Goal: Information Seeking & Learning: Learn about a topic

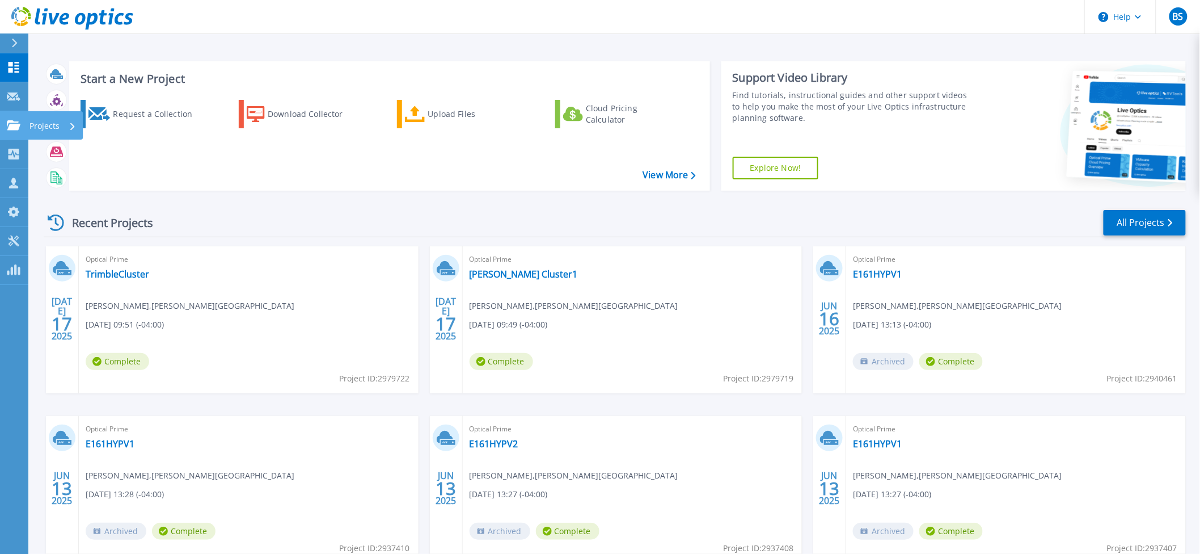
click at [17, 121] on icon at bounding box center [14, 125] width 14 height 10
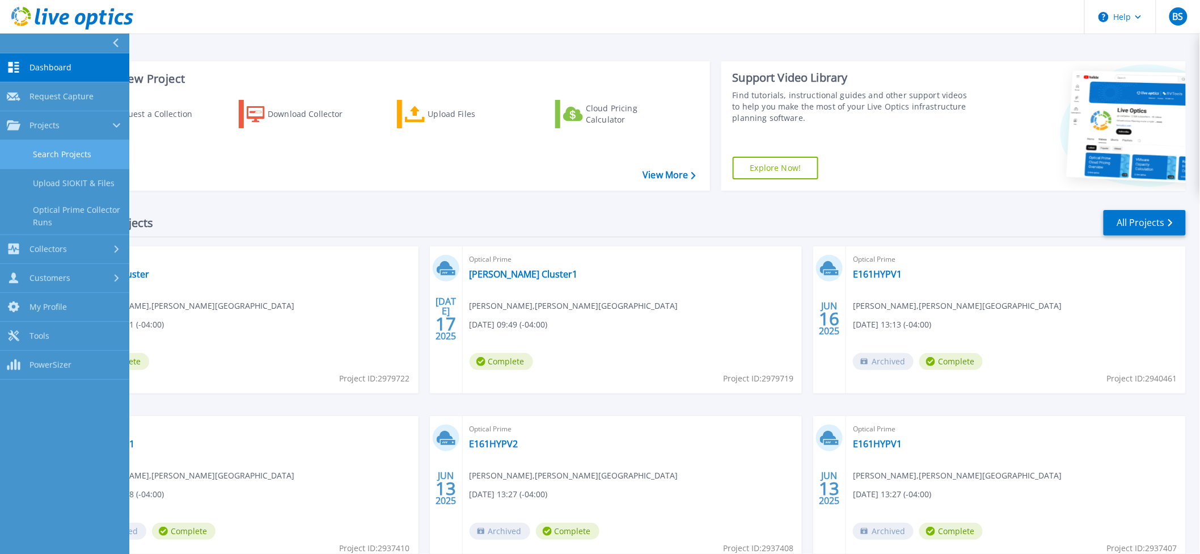
click at [36, 155] on link "Search Projects" at bounding box center [64, 154] width 129 height 29
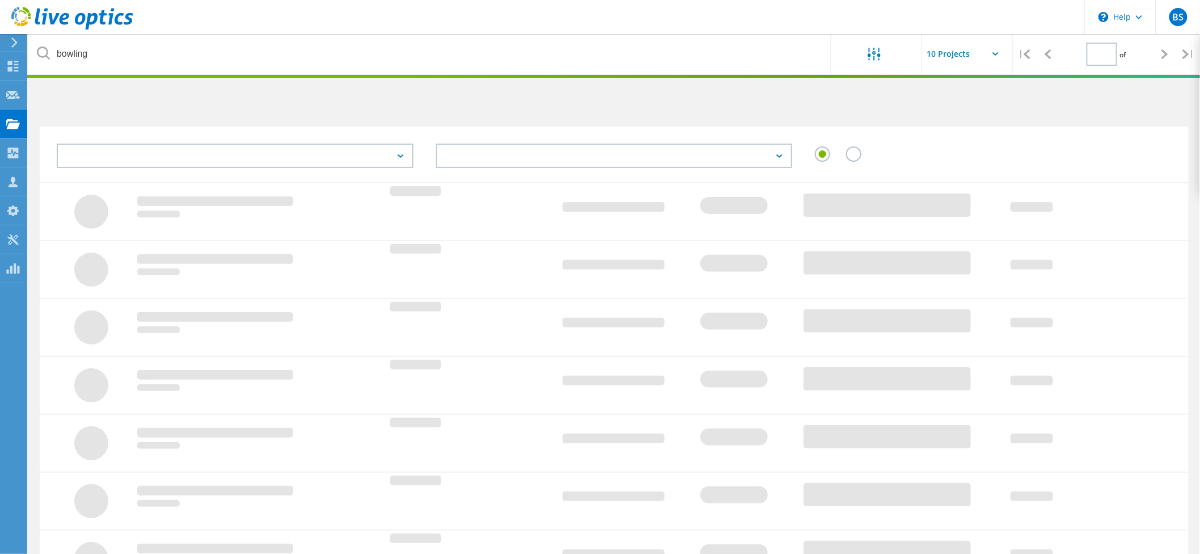
type input "1"
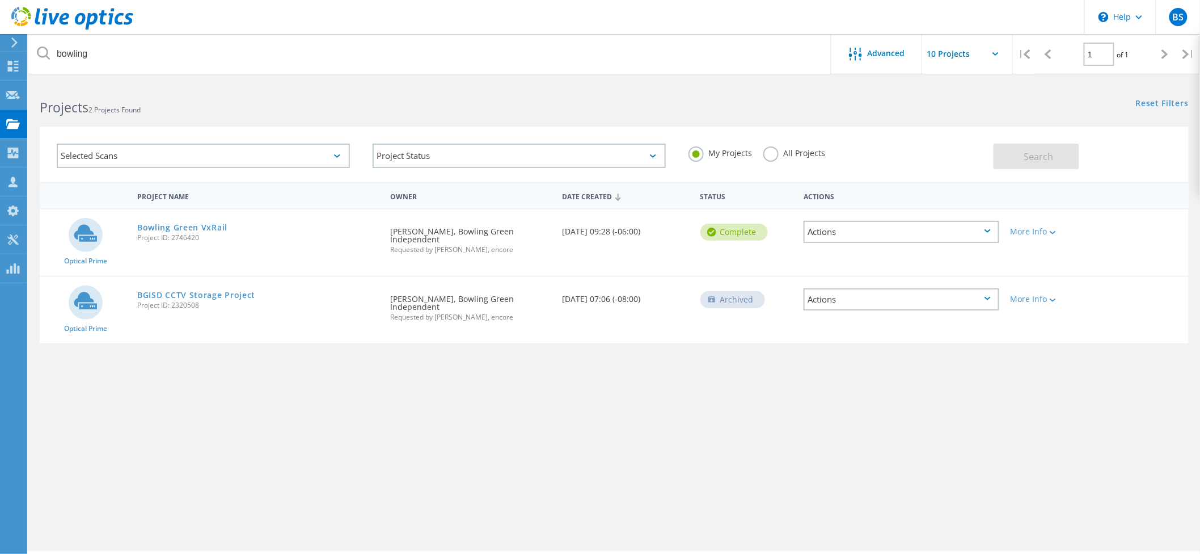
click at [229, 228] on div "Bowling Green VxRail Project ID: 2746420" at bounding box center [258, 230] width 253 height 43
click at [213, 226] on link "Bowling Green VxRail" at bounding box center [182, 228] width 90 height 8
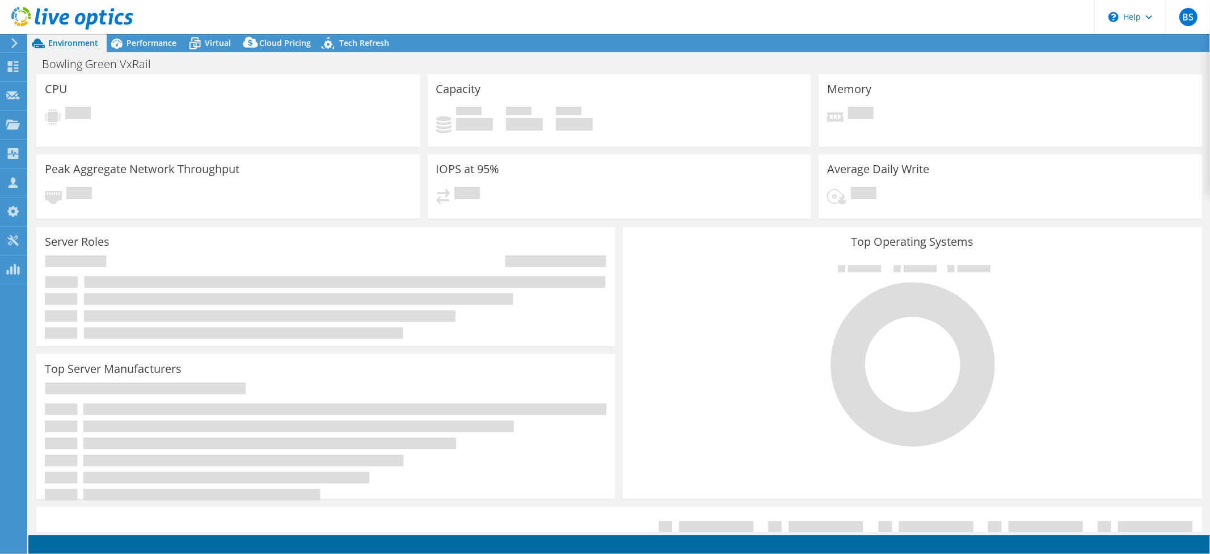
select select "USD"
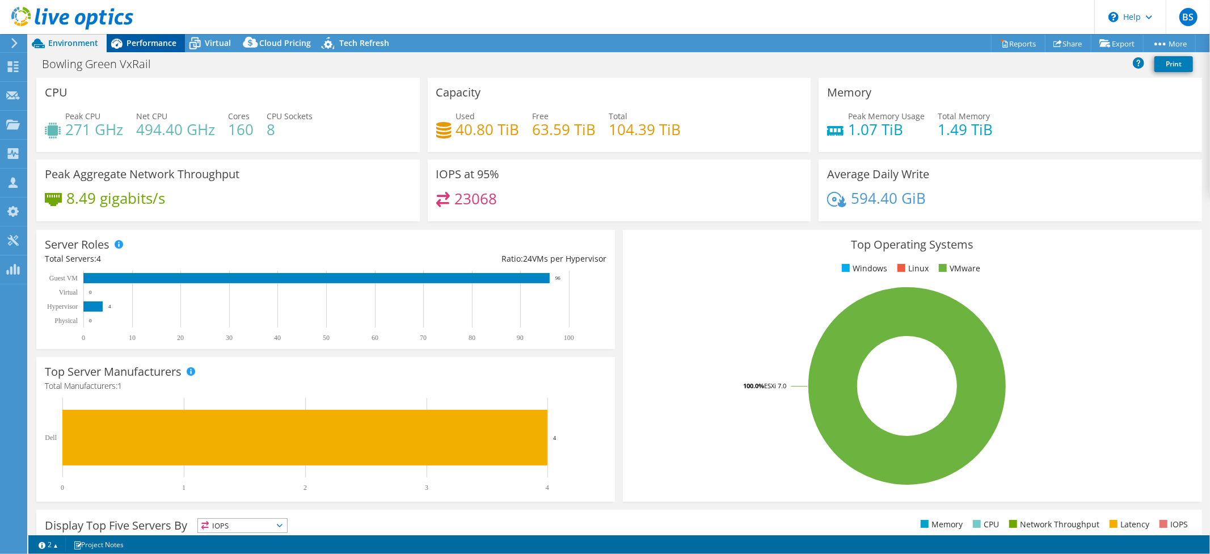
click at [151, 44] on span "Performance" at bounding box center [152, 42] width 50 height 11
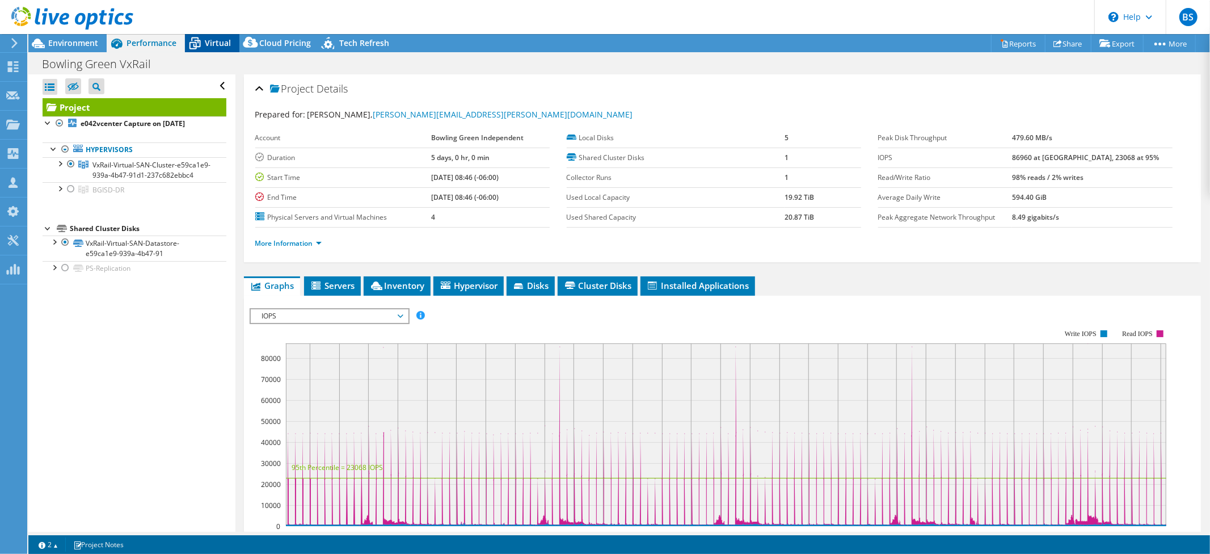
click at [209, 49] on div "Virtual" at bounding box center [212, 43] width 54 height 18
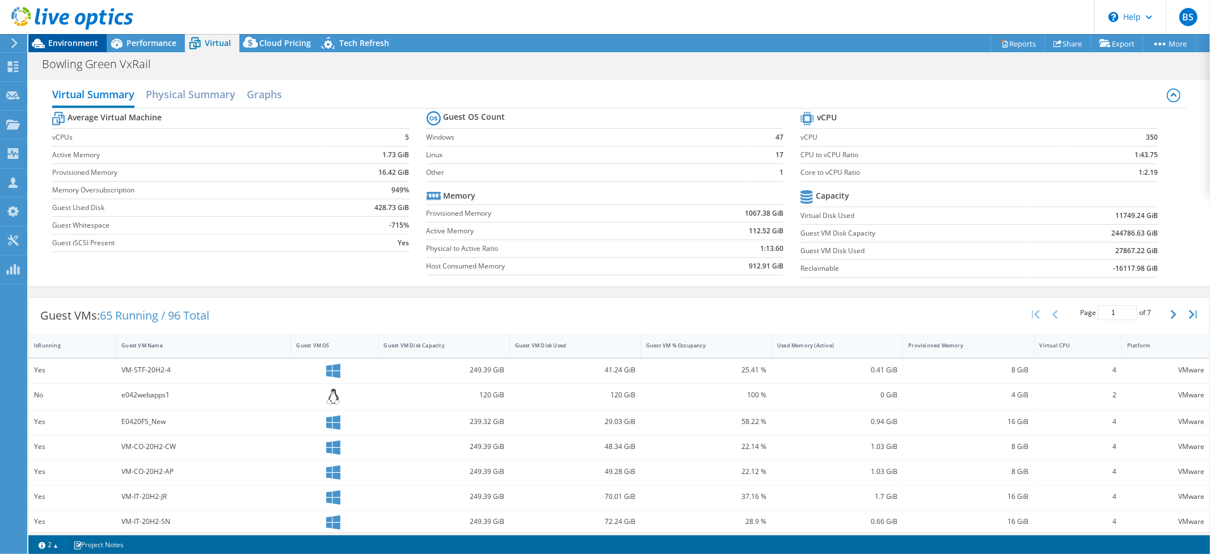
click at [90, 38] on span "Environment" at bounding box center [73, 42] width 50 height 11
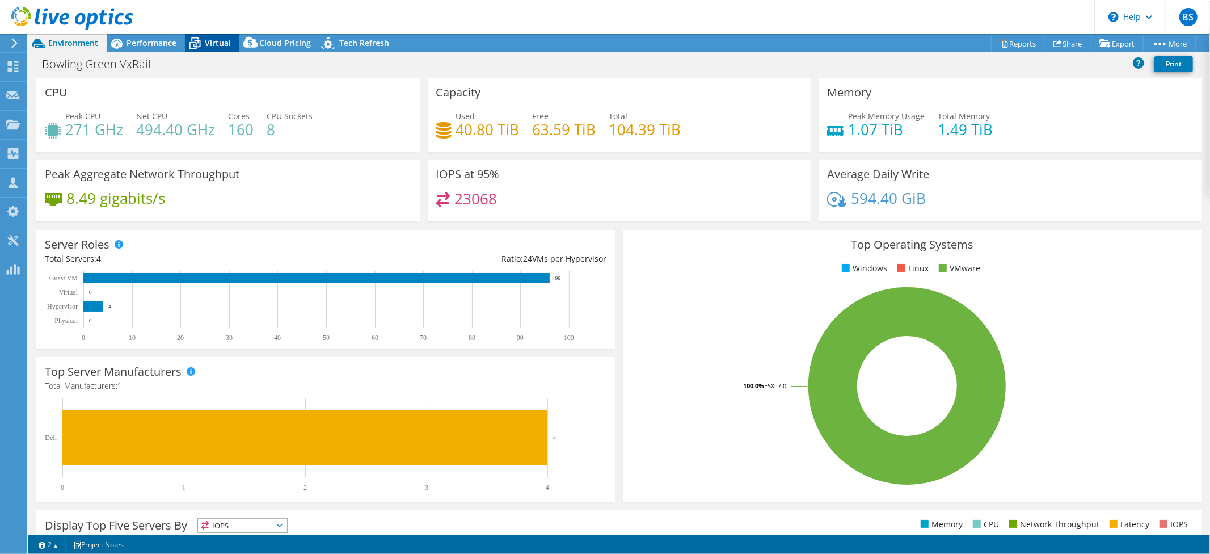
click at [209, 43] on span "Virtual" at bounding box center [218, 42] width 26 height 11
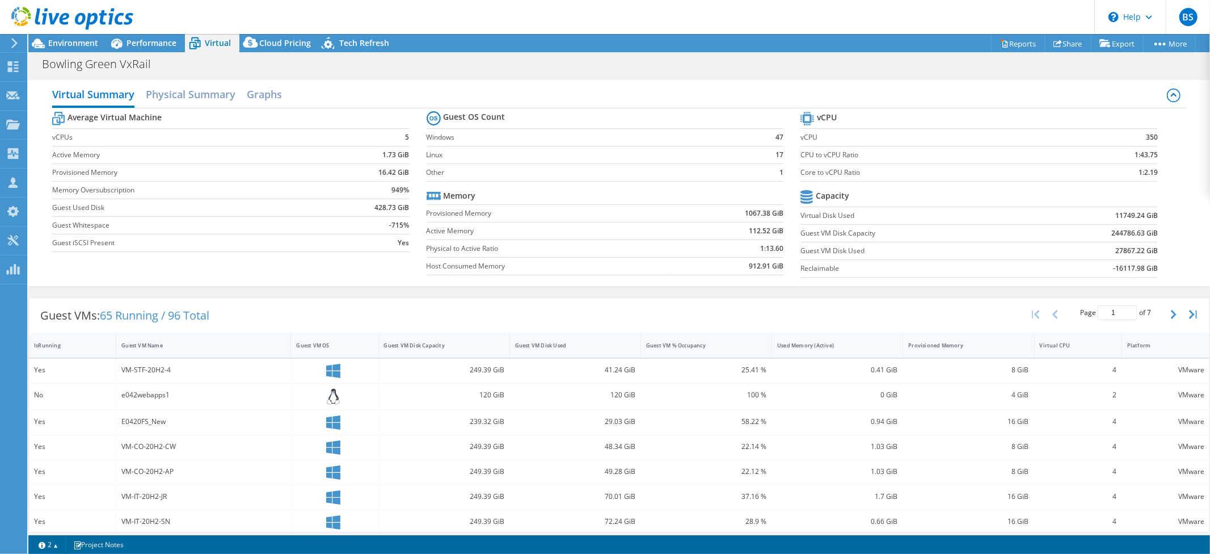
click at [790, 278] on section "Guest OS Count Windows 47 Linux 17 Other 1 Memory Provisioned Memory 1067.38 Gi…" at bounding box center [614, 194] width 374 height 172
